Goal: Answer question/provide support: Share knowledge or assist other users

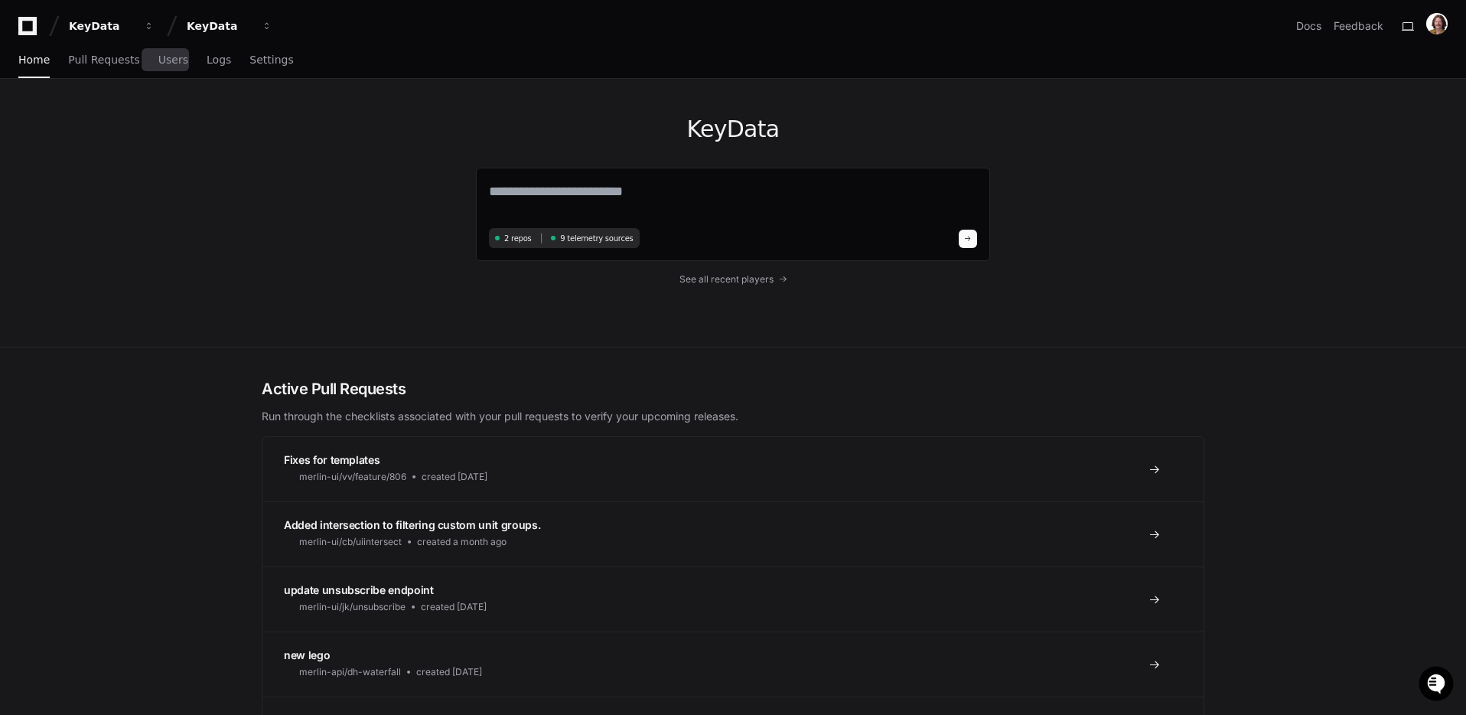
drag, startPoint x: 166, startPoint y: 65, endPoint x: 191, endPoint y: 70, distance: 25.1
click at [166, 64] on span "Users" at bounding box center [173, 59] width 30 height 9
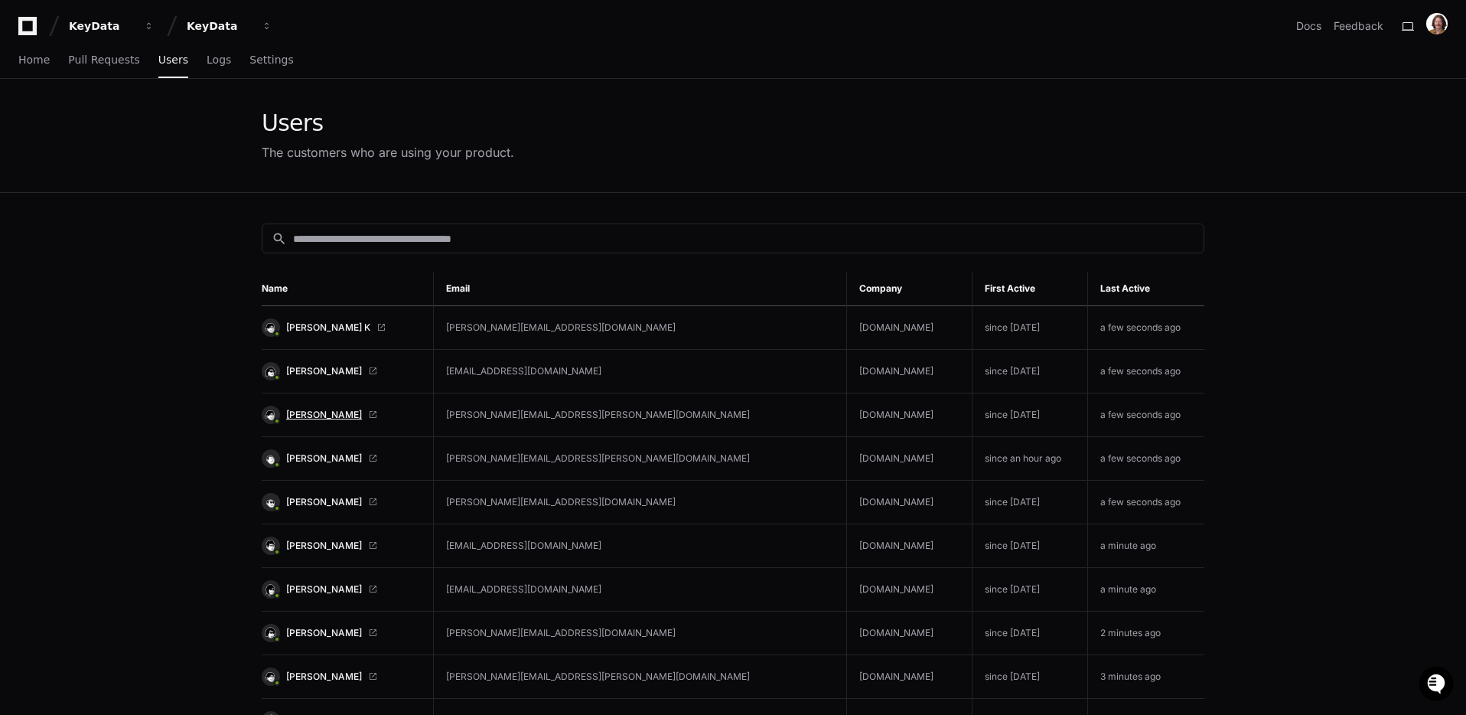
click at [335, 413] on span "[PERSON_NAME]" at bounding box center [324, 415] width 76 height 12
drag, startPoint x: 31, startPoint y: 54, endPoint x: 57, endPoint y: 57, distance: 26.2
click at [31, 55] on span "Home" at bounding box center [33, 59] width 31 height 9
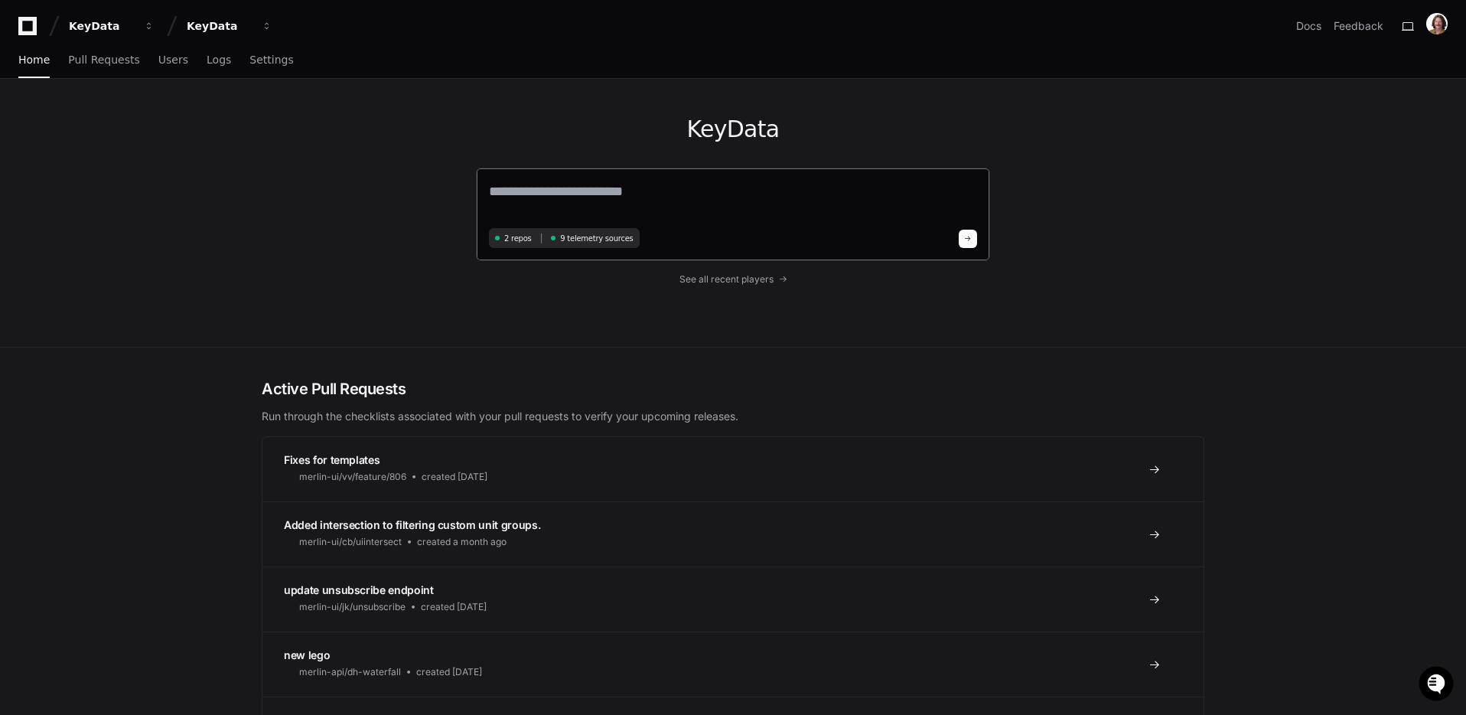
click at [677, 193] on textarea at bounding box center [733, 202] width 488 height 43
paste textarea "**********"
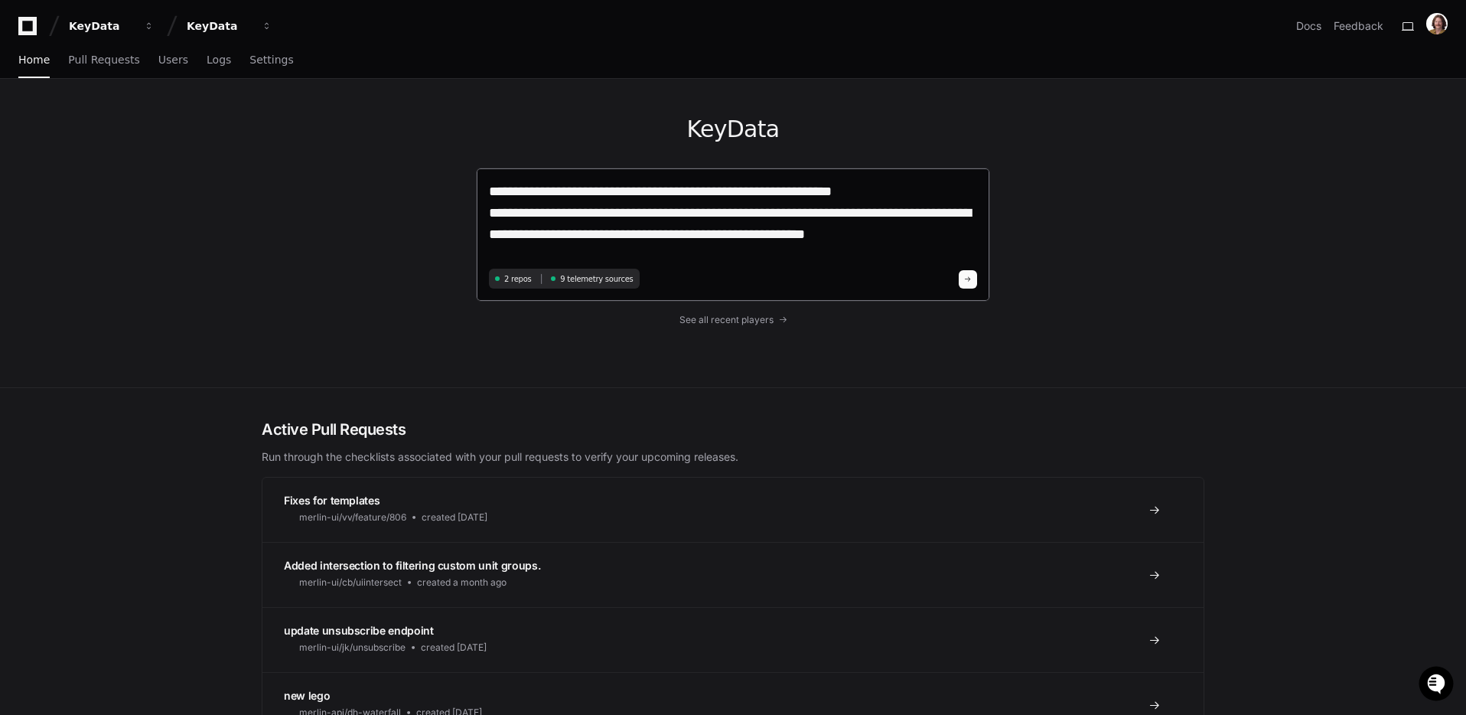
click at [875, 229] on textarea "**********" at bounding box center [733, 222] width 488 height 83
type textarea "**********"
click at [908, 230] on textarea "**********" at bounding box center [733, 222] width 488 height 83
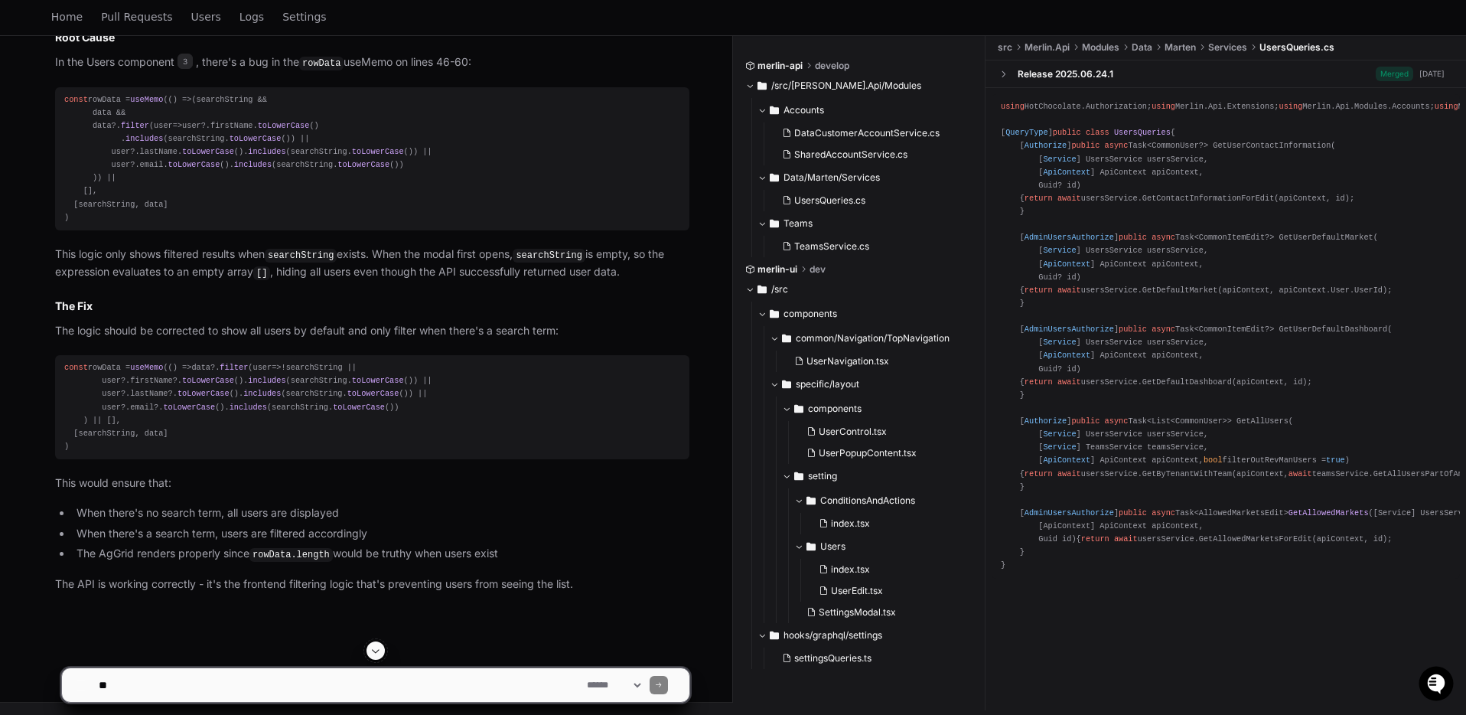
scroll to position [891, 0]
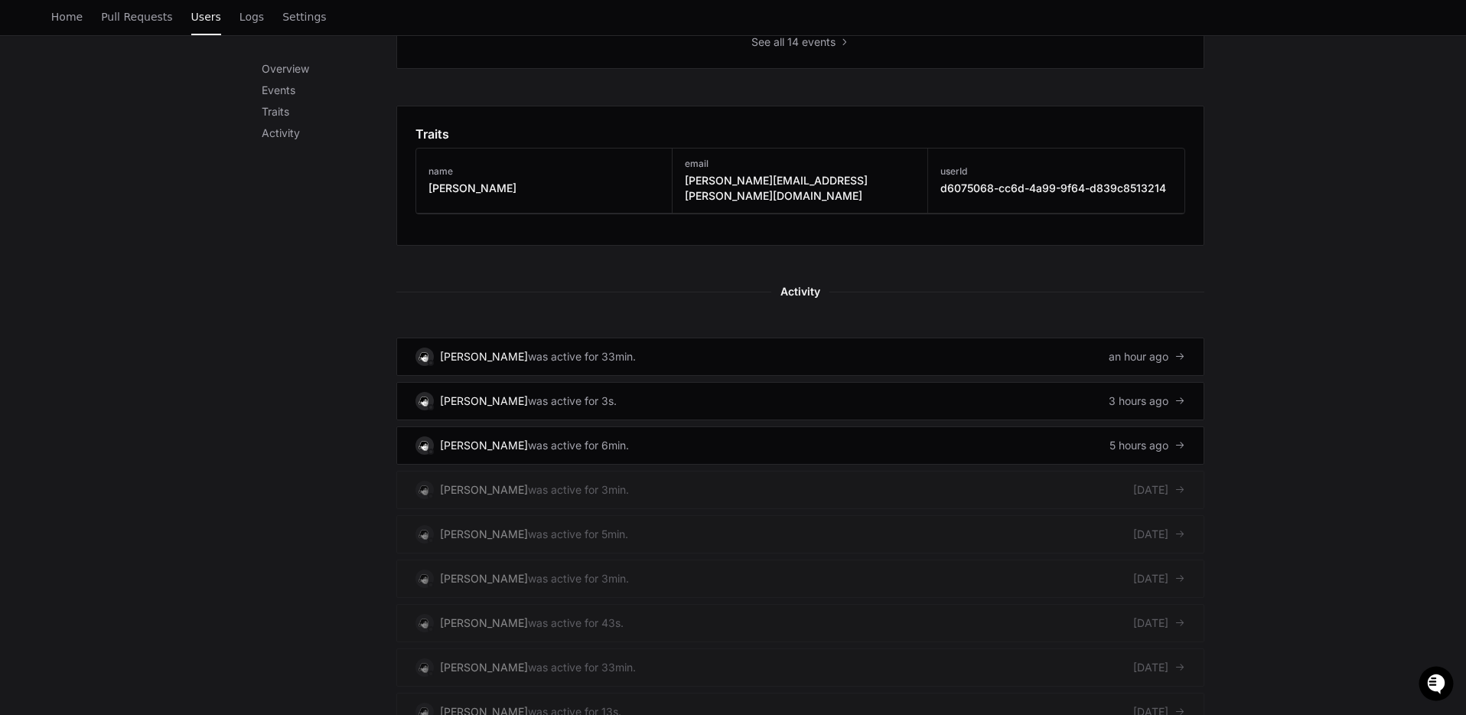
scroll to position [791, 0]
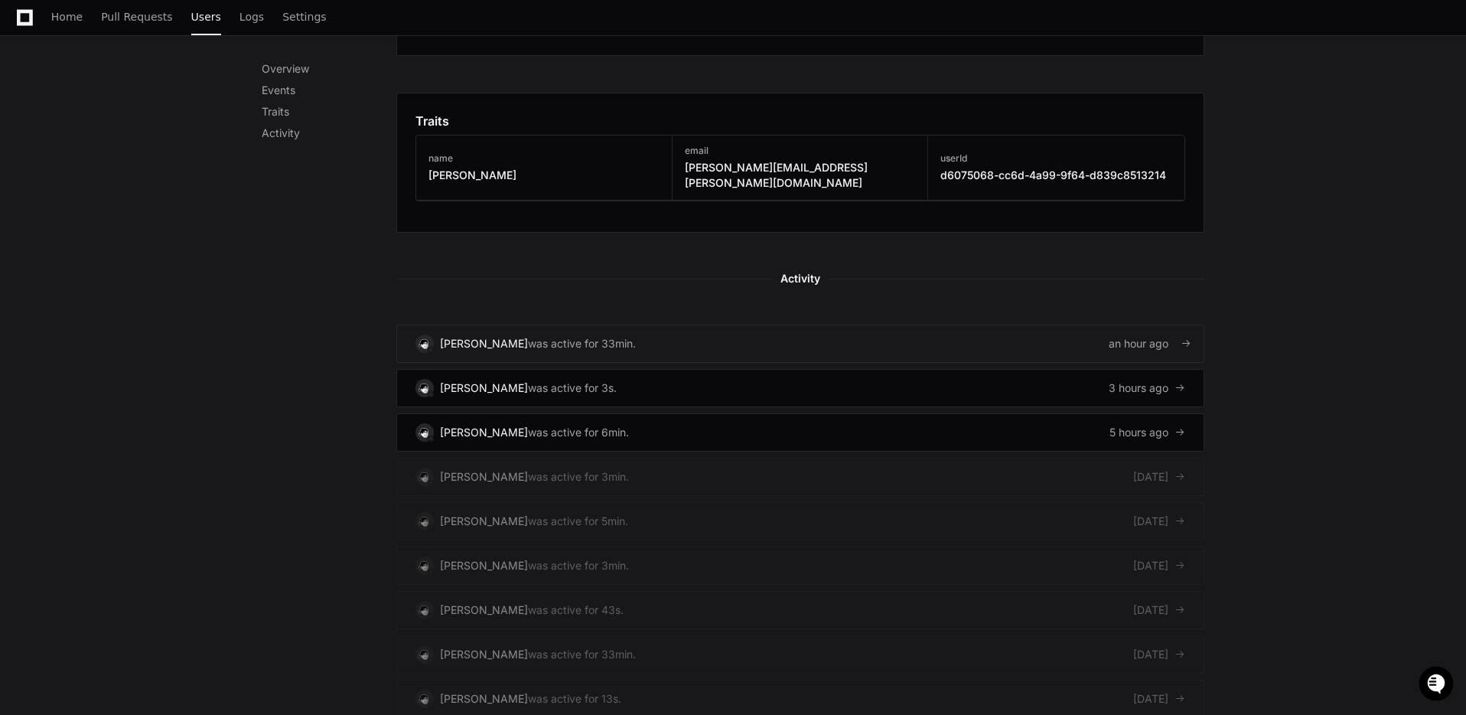
click at [572, 336] on div "was active for 33min." at bounding box center [582, 343] width 108 height 15
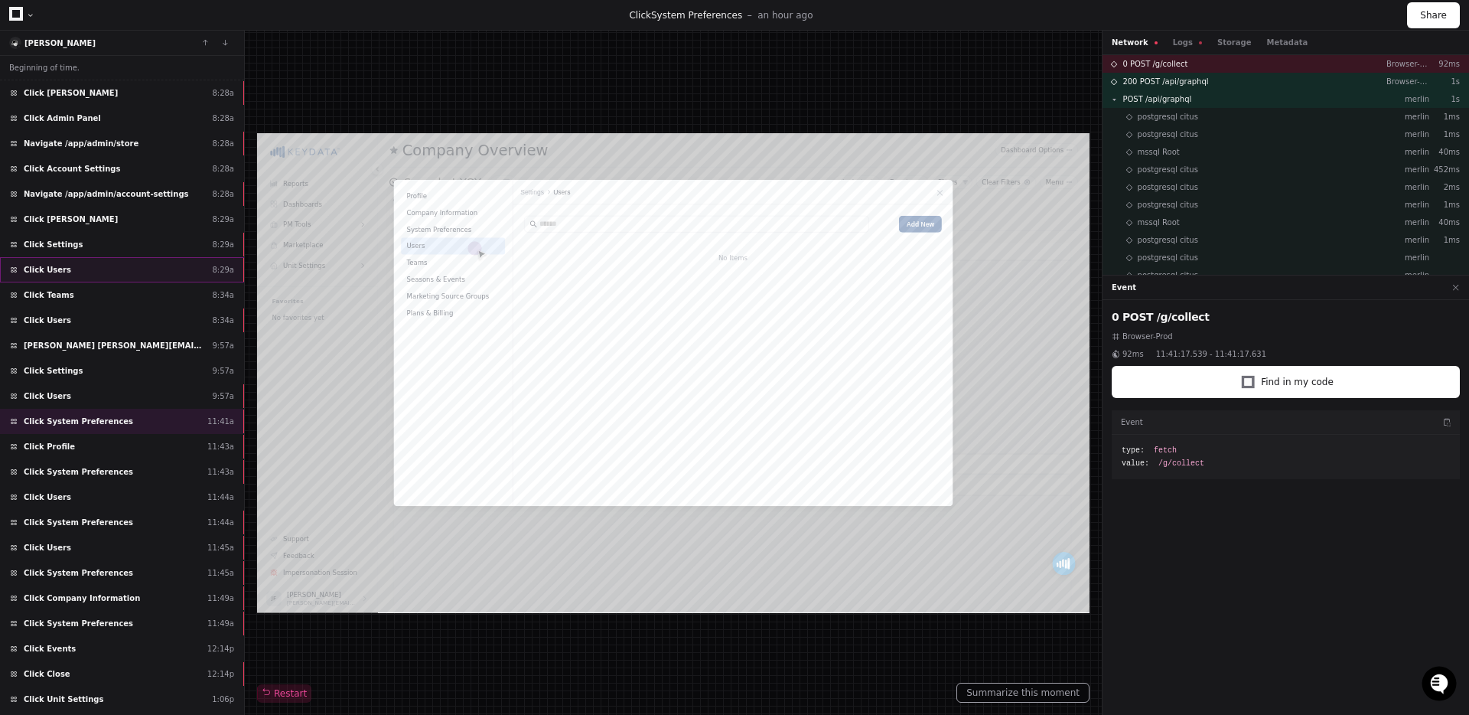
scroll to position [96, 0]
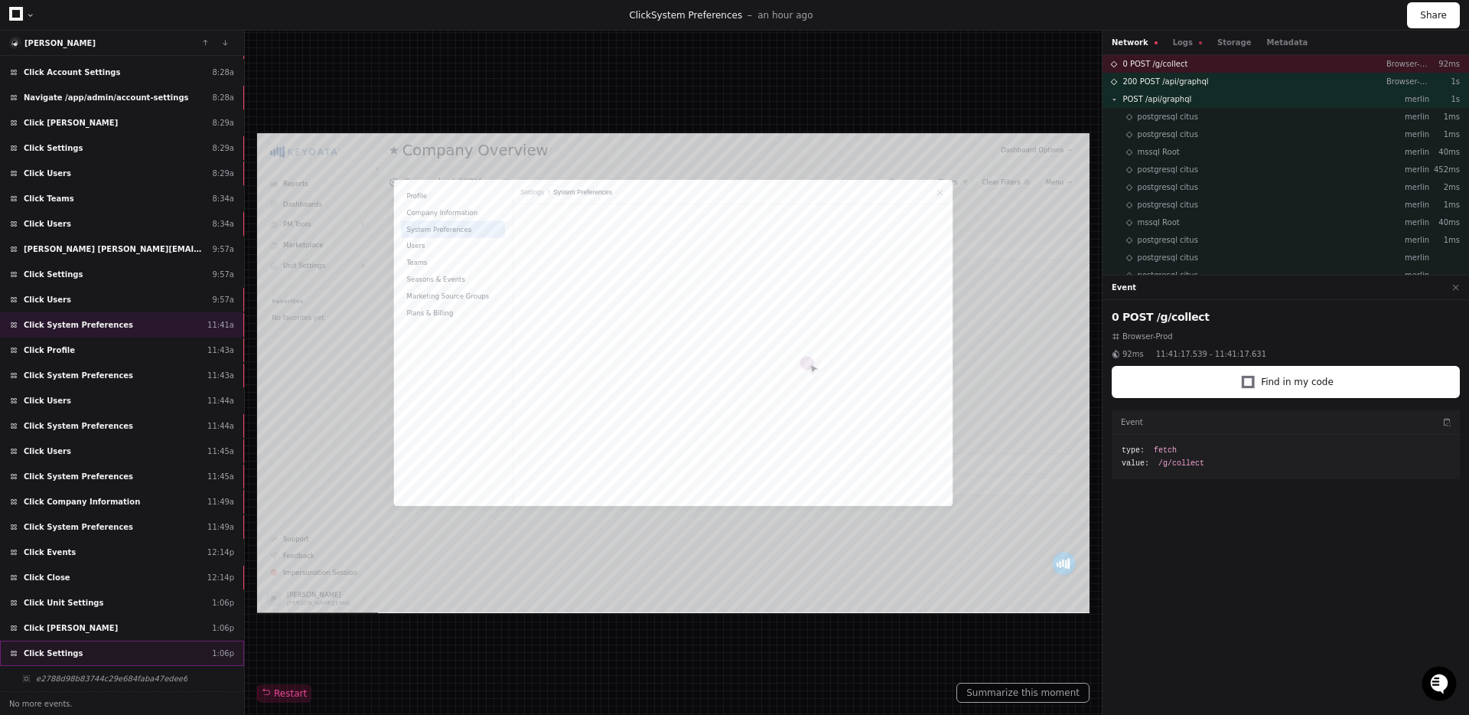
click at [67, 654] on span "Click Settings" at bounding box center [53, 652] width 59 height 11
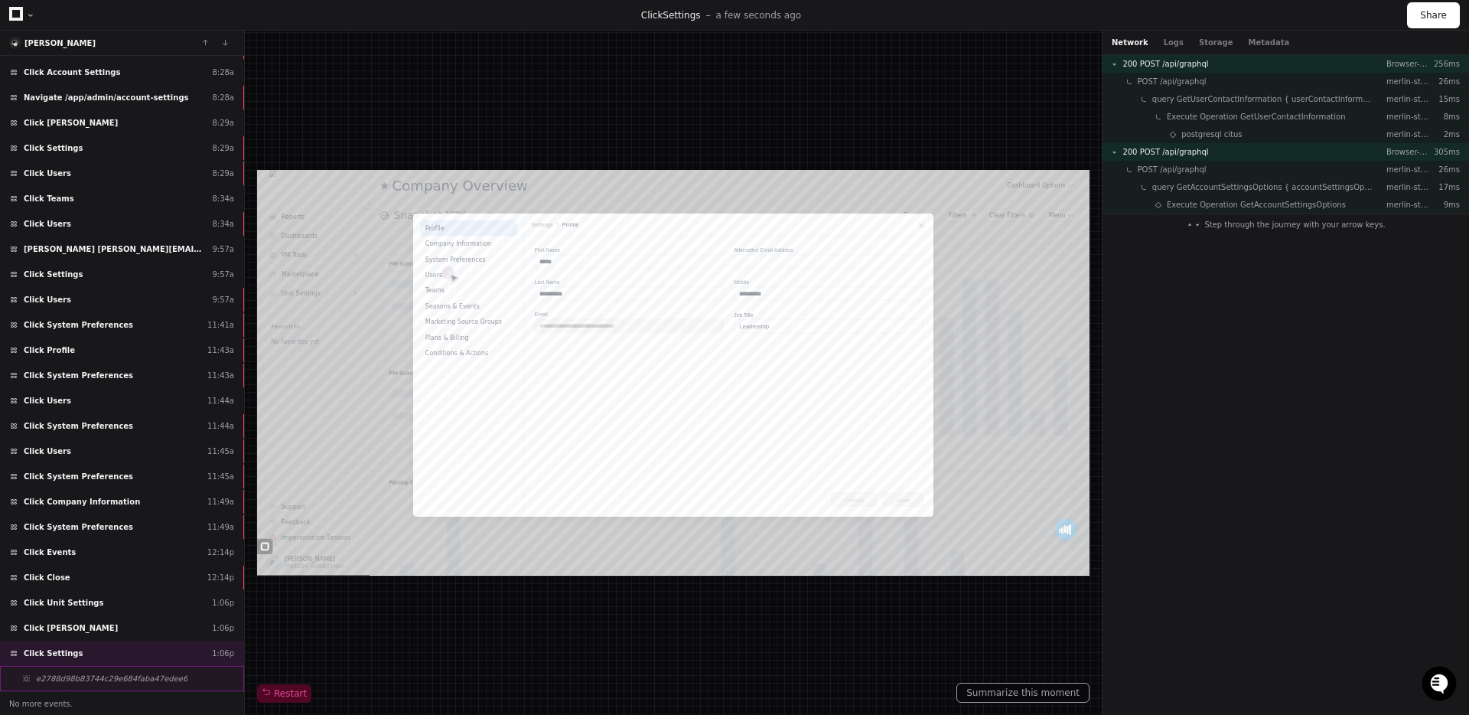
click at [103, 682] on span "e2788d98b83744c29e684faba47edee6" at bounding box center [112, 678] width 152 height 11
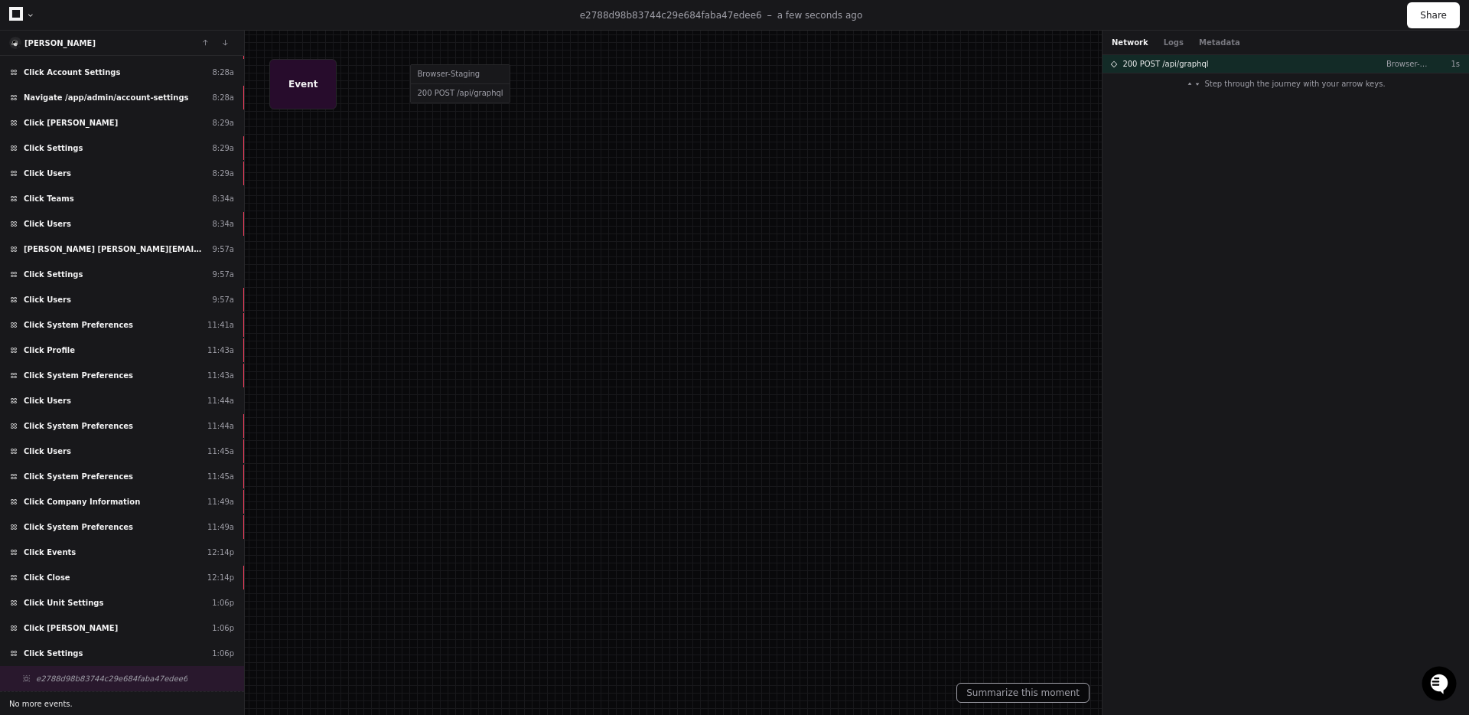
click at [58, 703] on span "No more events." at bounding box center [41, 703] width 64 height 11
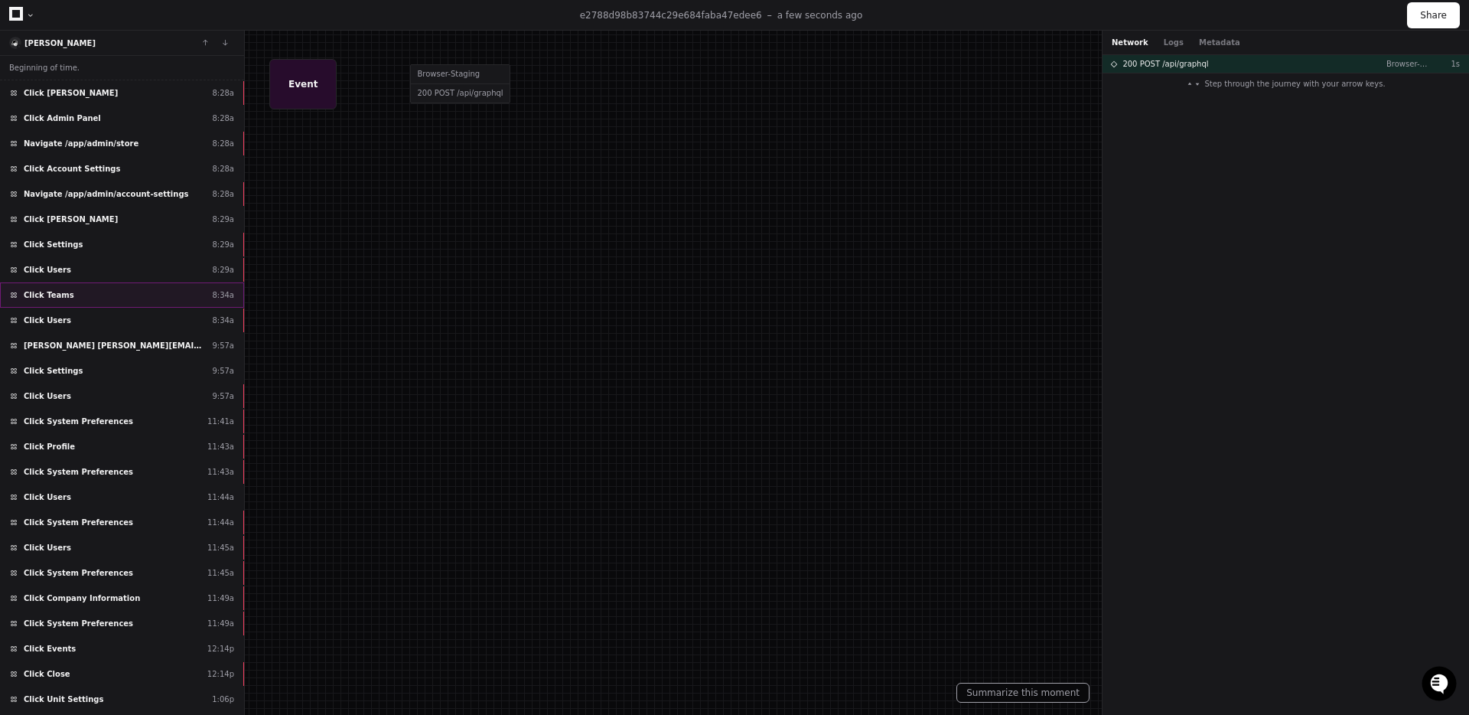
scroll to position [96, 0]
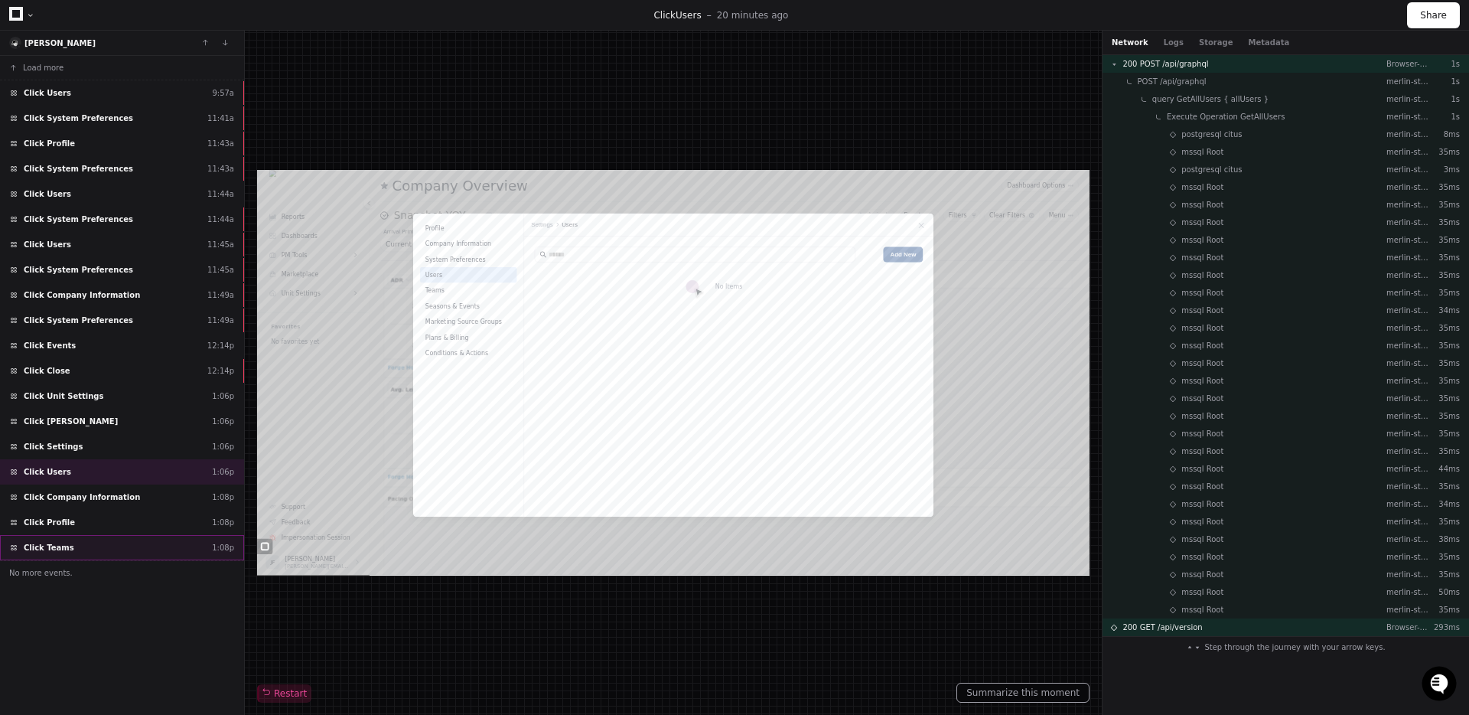
click at [130, 539] on div "Click Teams 1:08p" at bounding box center [122, 547] width 244 height 25
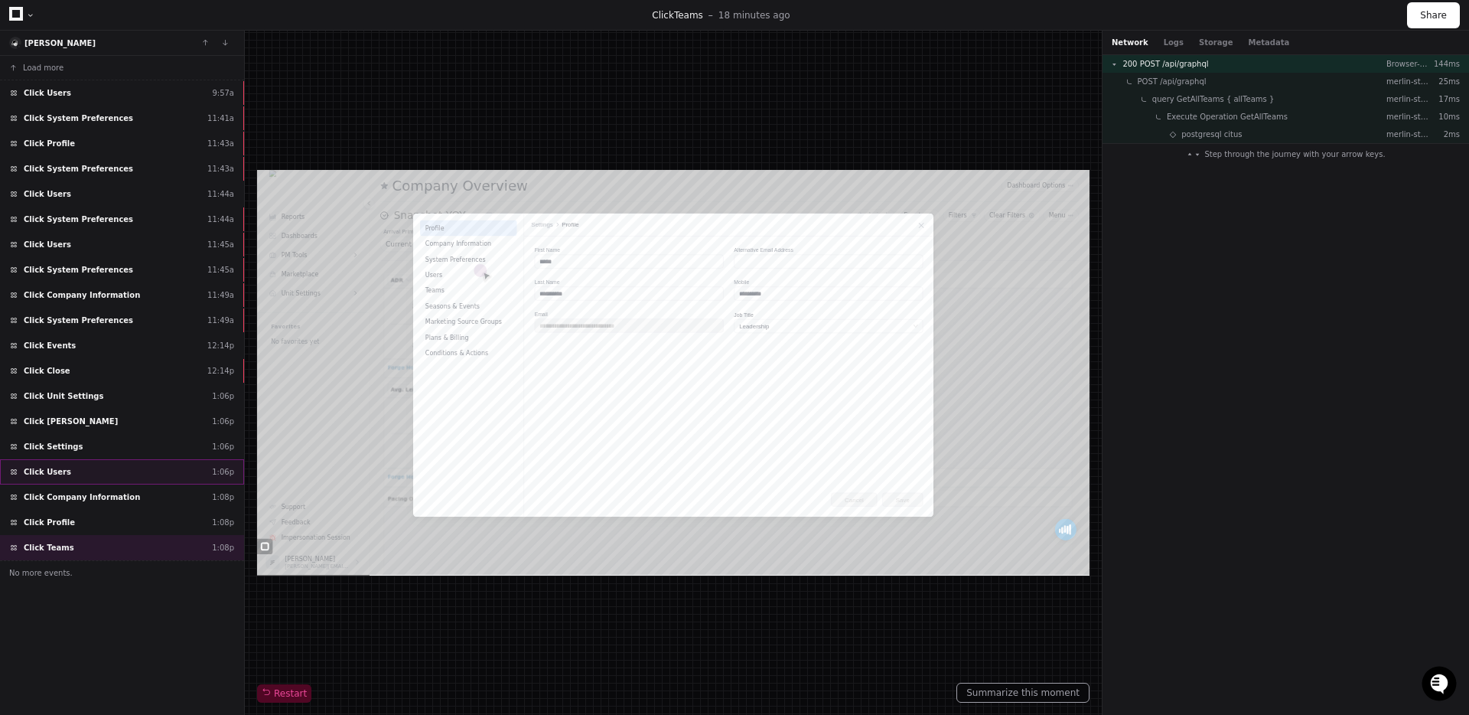
click at [116, 463] on div "Click Users 1:06p" at bounding box center [122, 471] width 244 height 25
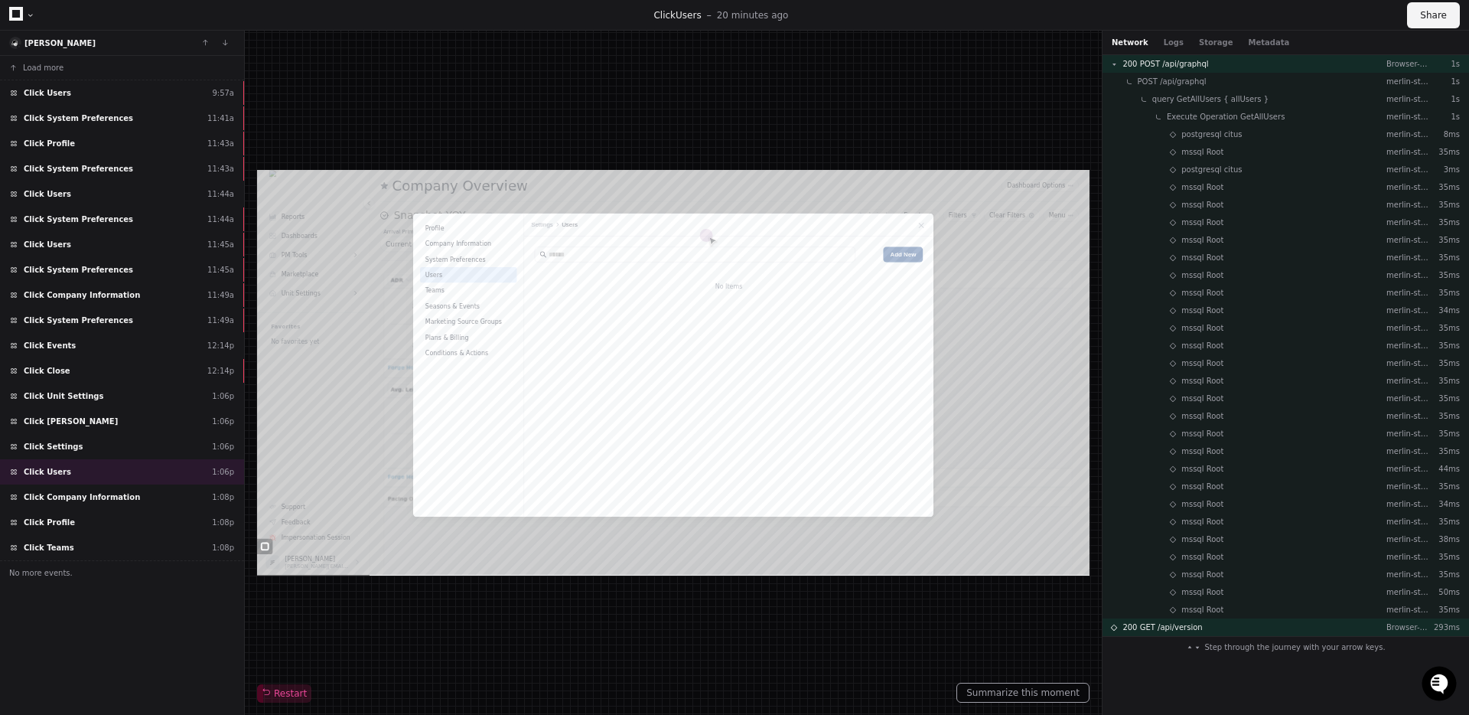
click at [1415, 18] on button "Share" at bounding box center [1433, 15] width 53 height 26
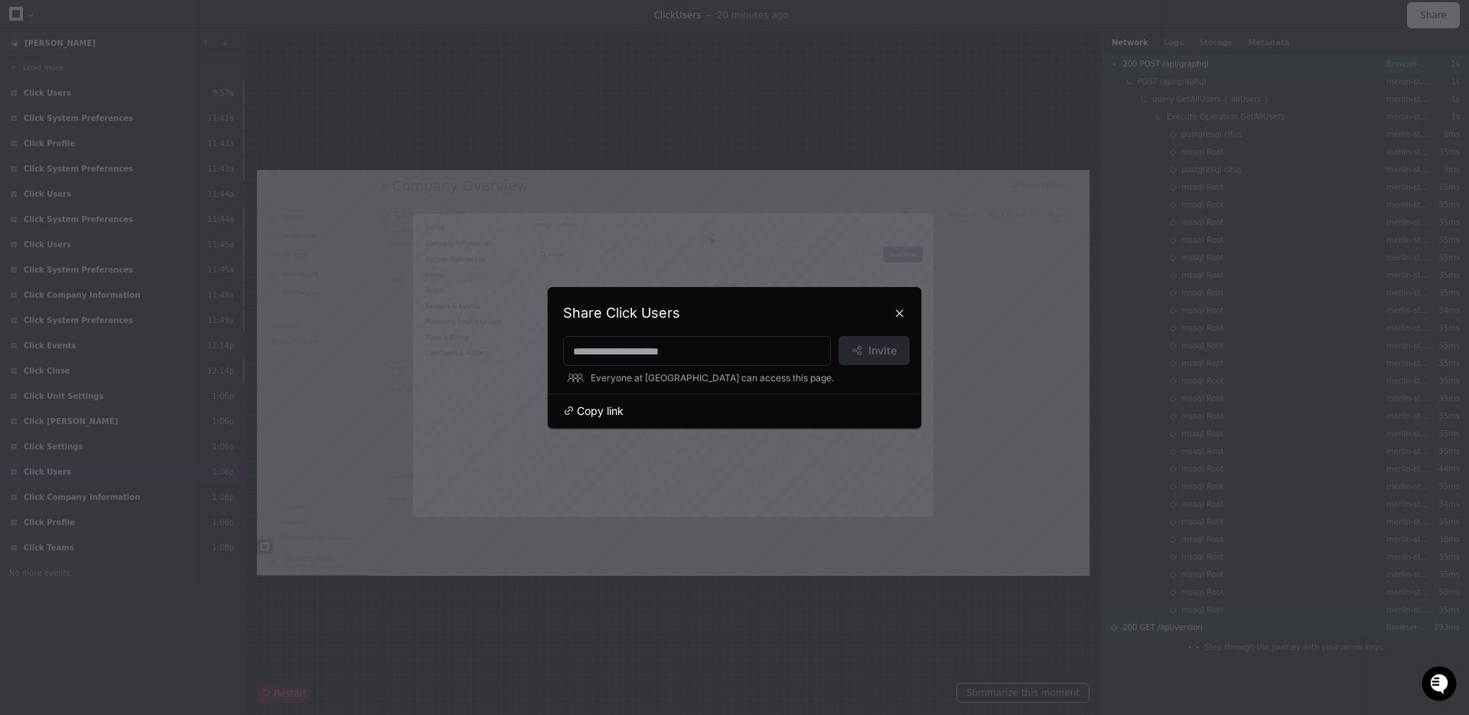
click at [621, 414] on span "Copy link" at bounding box center [600, 410] width 47 height 15
